Goal: Manage account settings

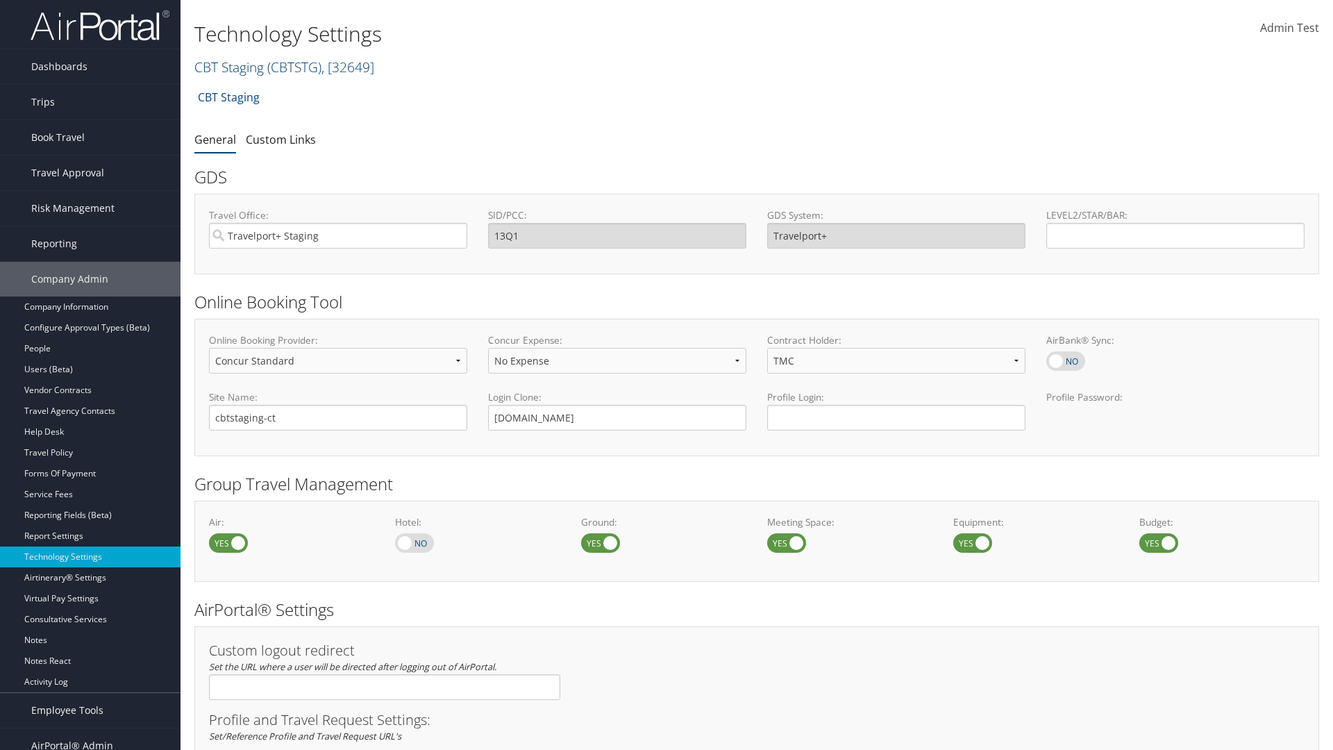
click at [229, 67] on link "CBT Staging ( CBTSTG ) , [ 32649 ]" at bounding box center [284, 67] width 180 height 19
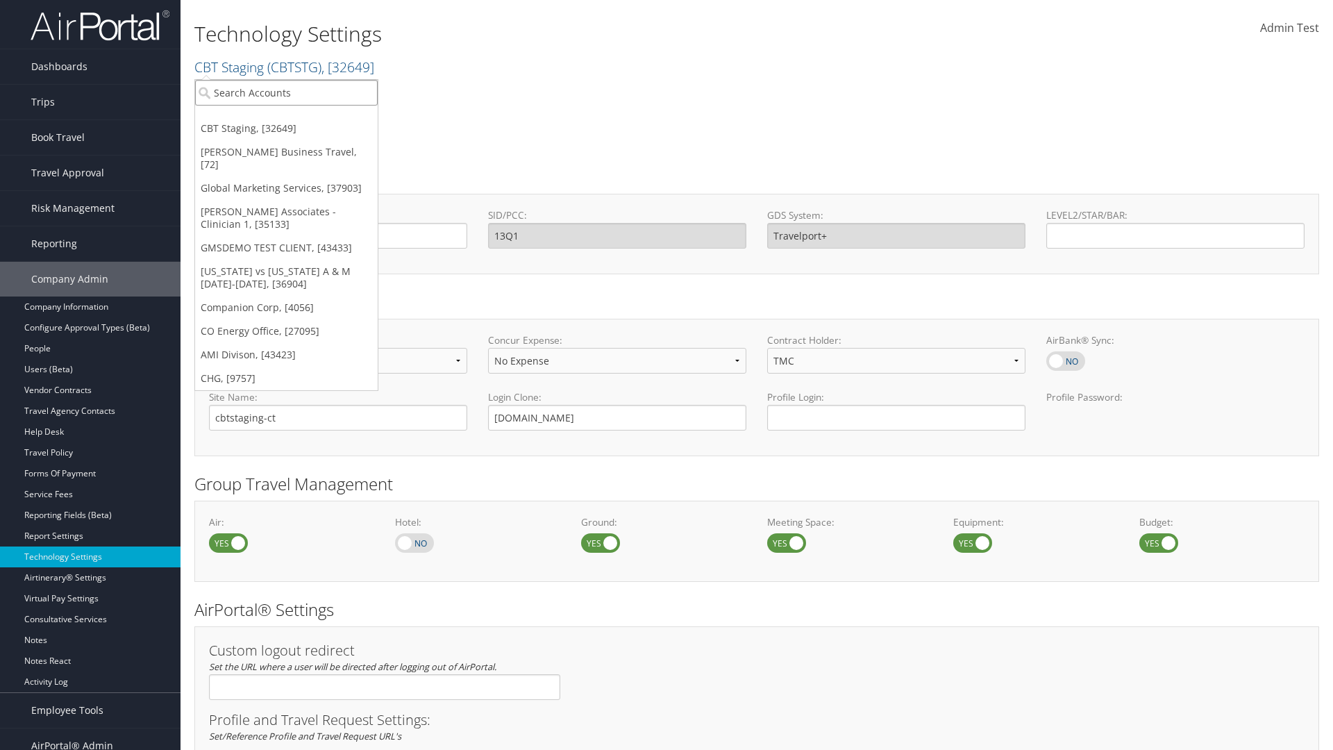
click at [286, 92] on input "search" at bounding box center [286, 93] width 183 height 26
type input "CBTSTG"
click at [286, 118] on div "CBT Staging (CBTSTG), [32649]" at bounding box center [286, 118] width 198 height 12
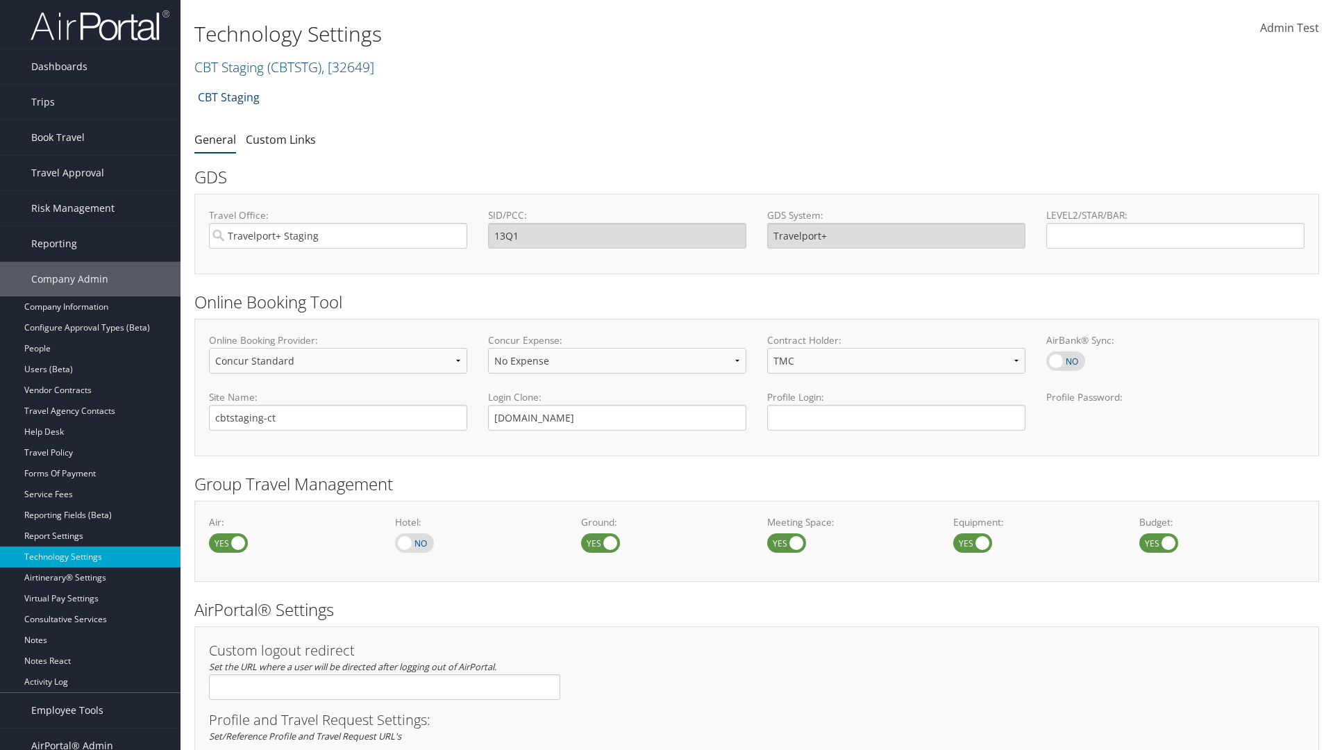
select select "4"
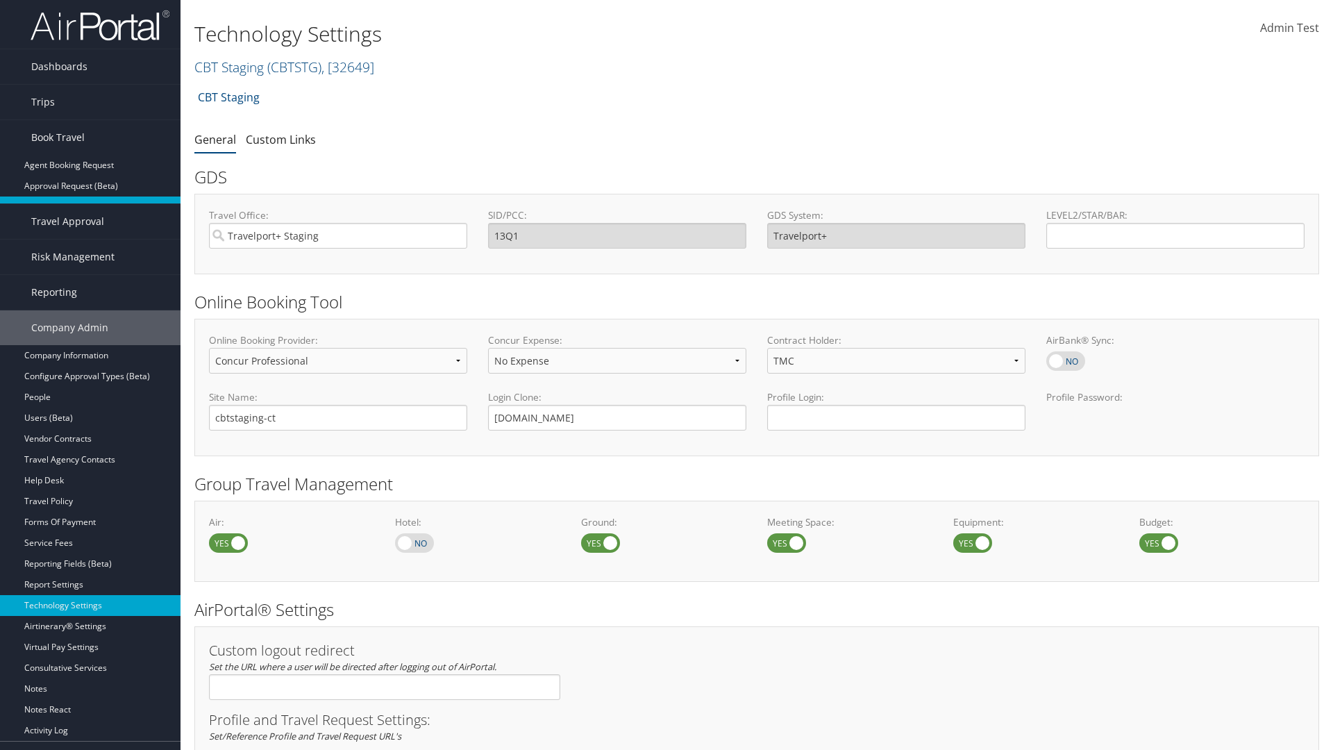
click at [90, 199] on link "Book/Manage Online Trips" at bounding box center [90, 206] width 181 height 21
